Goal: Information Seeking & Learning: Learn about a topic

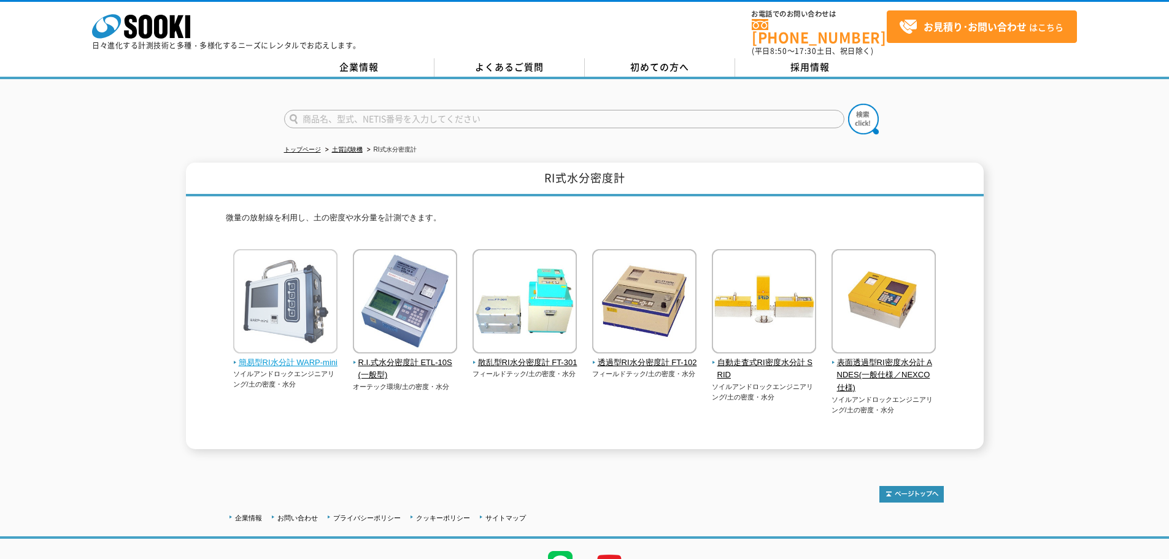
click at [303, 360] on span "簡易型RI水分計 WARP-mini" at bounding box center [285, 363] width 105 height 13
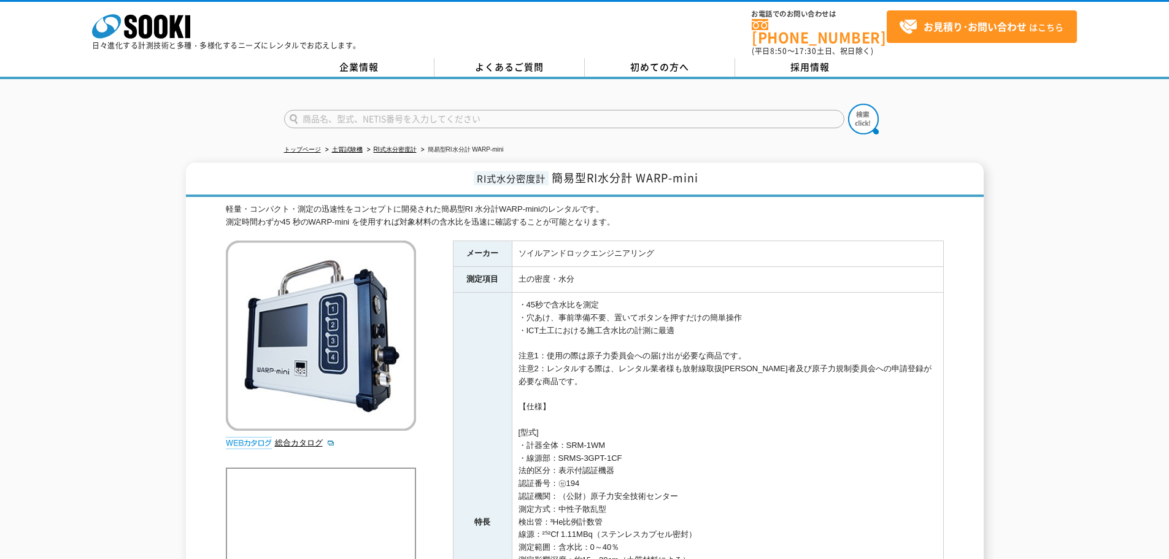
click at [649, 365] on td "・45秒で含水比を測定 ・穴あけ、事前準備不要、置いてボタンを押すだけの簡単操作 ・ICT土工における施工含水比の計測に最適 注意1：使用の際は原子力委員会へ…" at bounding box center [727, 523] width 431 height 460
click at [719, 360] on td "・45秒で含水比を測定 ・穴あけ、事前準備不要、置いてボタンを押すだけの簡単操作 ・ICT土工における施工含水比の計測に最適 注意1：使用の際は原子力委員会へ…" at bounding box center [727, 523] width 431 height 460
click at [807, 359] on td "・45秒で含水比を測定 ・穴あけ、事前準備不要、置いてボタンを押すだけの簡単操作 ・ICT土工における施工含水比の計測に最適 注意1：使用の際は原子力委員会へ…" at bounding box center [727, 523] width 431 height 460
click at [833, 363] on td "・45秒で含水比を測定 ・穴あけ、事前準備不要、置いてボタンを押すだけの簡単操作 ・ICT土工における施工含水比の計測に最適 注意1：使用の際は原子力委員会へ…" at bounding box center [727, 523] width 431 height 460
click at [738, 357] on td "・45秒で含水比を測定 ・穴あけ、事前準備不要、置いてボタンを押すだけの簡単操作 ・ICT土工における施工含水比の計測に最適 注意1：使用の際は原子力委員会へ…" at bounding box center [727, 523] width 431 height 460
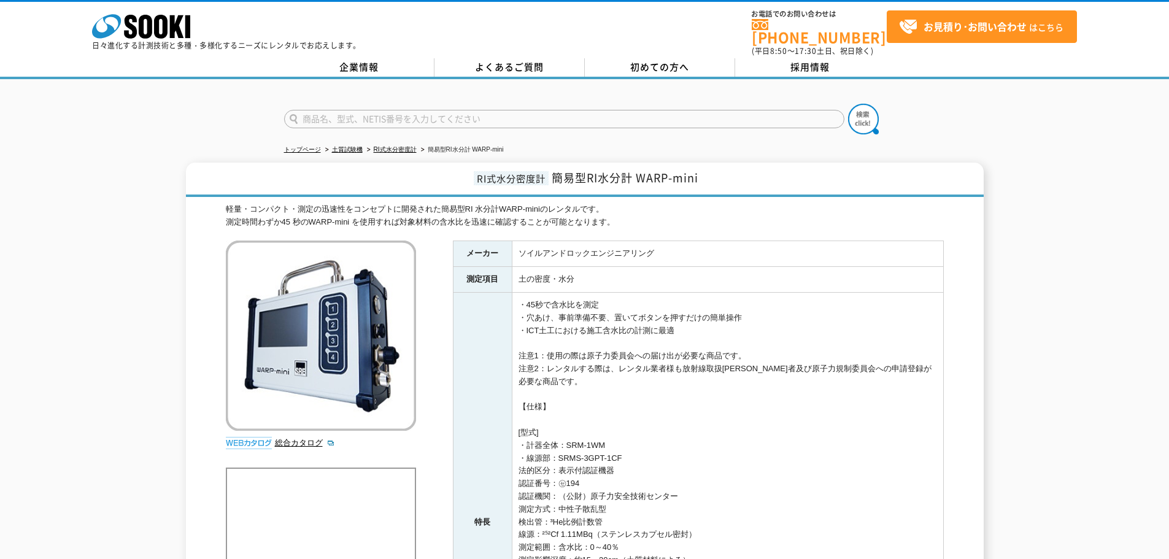
click at [771, 359] on td "・45秒で含水比を測定 ・穴あけ、事前準備不要、置いてボタンを押すだけの簡単操作 ・ICT土工における施工含水比の計測に最適 注意1：使用の際は原子力委員会へ…" at bounding box center [727, 523] width 431 height 460
click at [754, 363] on td "・45秒で含水比を測定 ・穴あけ、事前準備不要、置いてボタンを押すだけの簡単操作 ・ICT土工における施工含水比の計測に最適 注意1：使用の際は原子力委員会へ…" at bounding box center [727, 523] width 431 height 460
click at [757, 363] on td "・45秒で含水比を測定 ・穴あけ、事前準備不要、置いてボタンを押すだけの簡単操作 ・ICT土工における施工含水比の計測に最適 注意1：使用の際は原子力委員会へ…" at bounding box center [727, 523] width 431 height 460
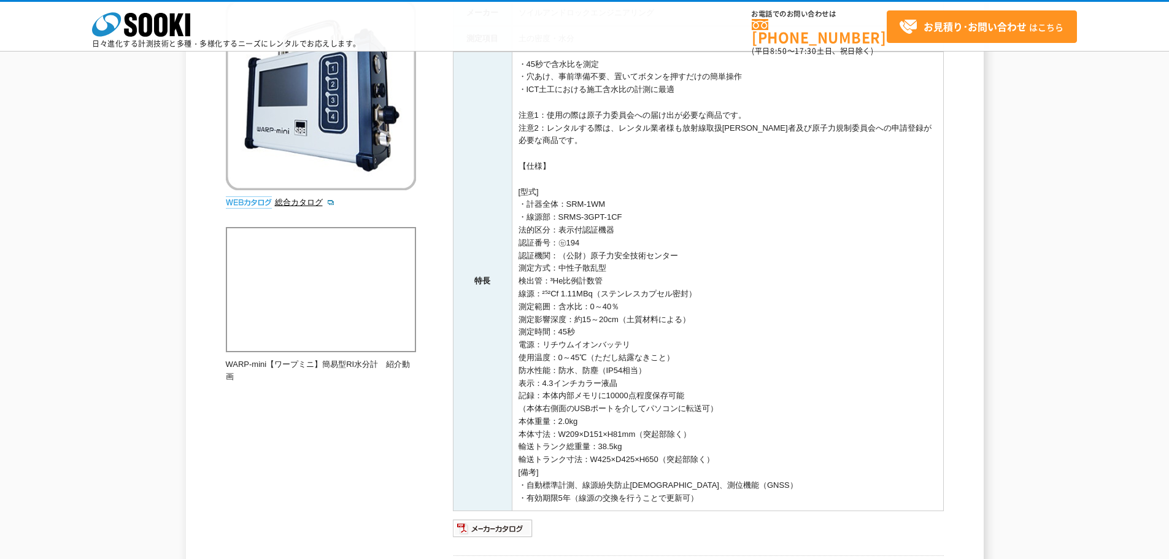
scroll to position [368, 0]
